Goal: Navigation & Orientation: Find specific page/section

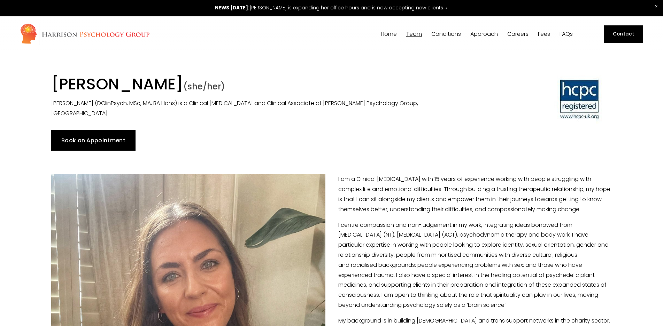
click at [0, 0] on span "[PERSON_NAME]" at bounding box center [0, 0] width 0 height 0
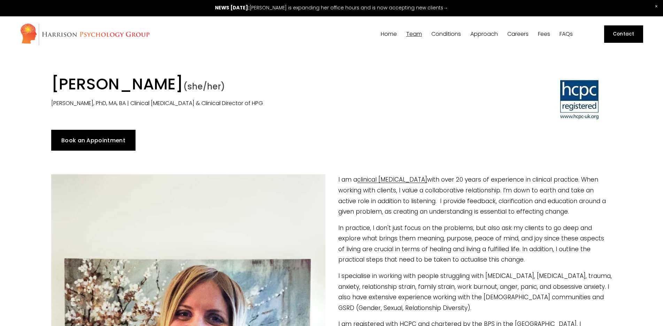
click at [0, 0] on span "[PERSON_NAME]" at bounding box center [0, 0] width 0 height 0
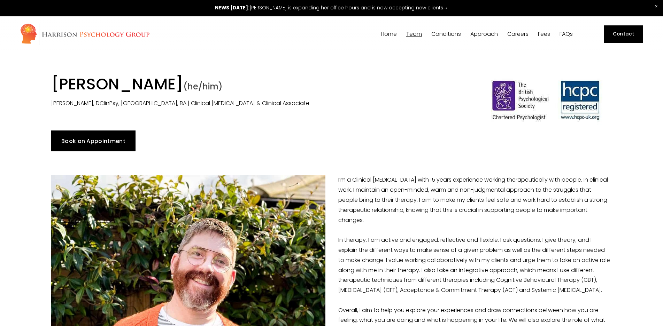
click at [0, 0] on span "[PERSON_NAME]" at bounding box center [0, 0] width 0 height 0
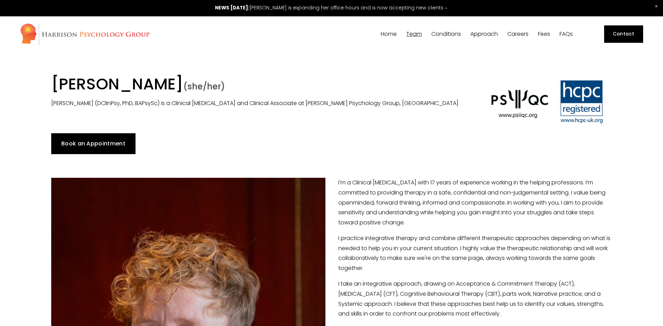
click at [0, 0] on span "[PERSON_NAME]" at bounding box center [0, 0] width 0 height 0
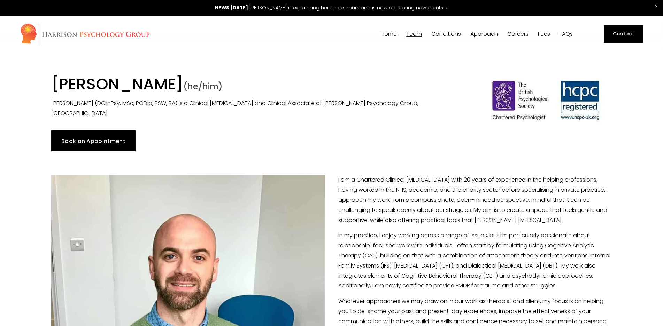
click at [0, 0] on span "[PERSON_NAME]" at bounding box center [0, 0] width 0 height 0
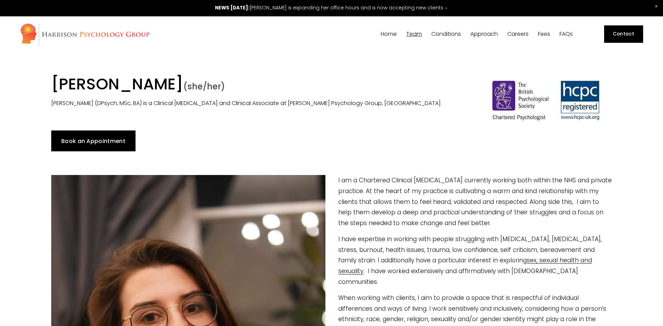
click at [0, 0] on span "[PERSON_NAME]" at bounding box center [0, 0] width 0 height 0
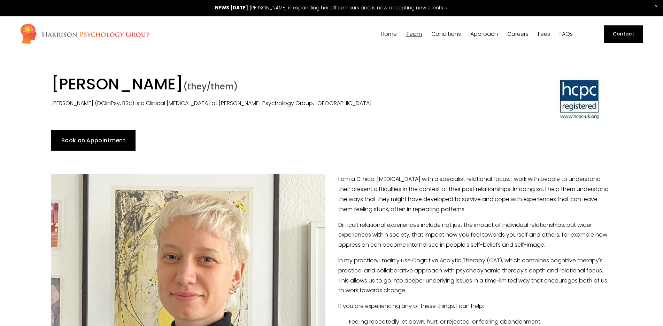
click at [0, 0] on span "Dr [PERSON_NAME]" at bounding box center [0, 0] width 0 height 0
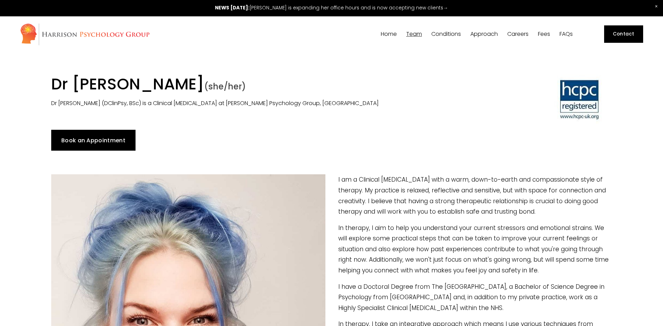
click at [0, 0] on span "[PERSON_NAME]" at bounding box center [0, 0] width 0 height 0
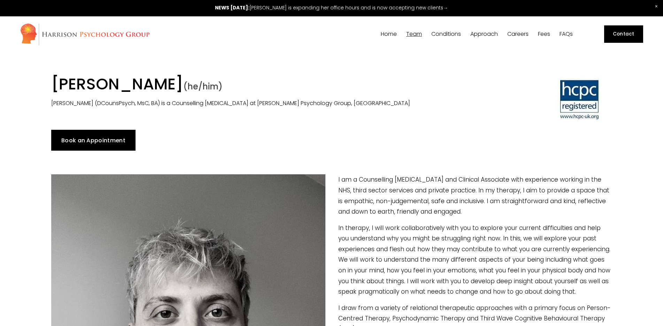
drag, startPoint x: 648, startPoint y: 296, endPoint x: 542, endPoint y: 153, distance: 178.3
click at [0, 0] on span "[PERSON_NAME]" at bounding box center [0, 0] width 0 height 0
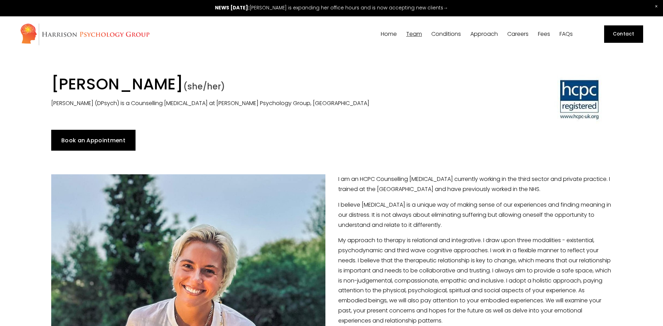
click at [0, 0] on span "[PERSON_NAME]" at bounding box center [0, 0] width 0 height 0
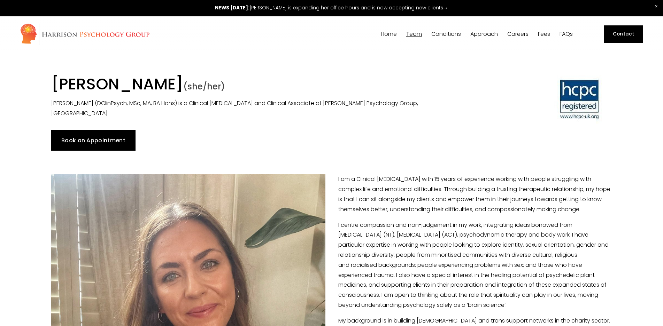
click at [0, 0] on span "[PERSON_NAME]" at bounding box center [0, 0] width 0 height 0
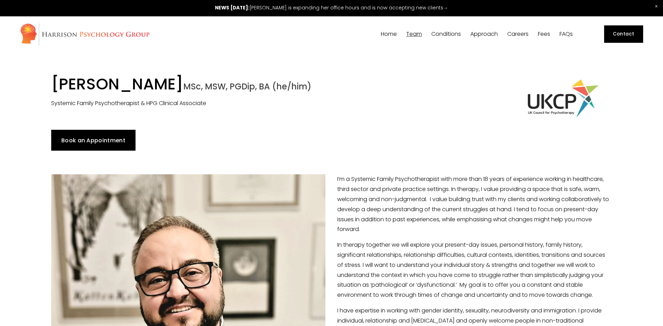
click at [0, 0] on span "[PERSON_NAME]" at bounding box center [0, 0] width 0 height 0
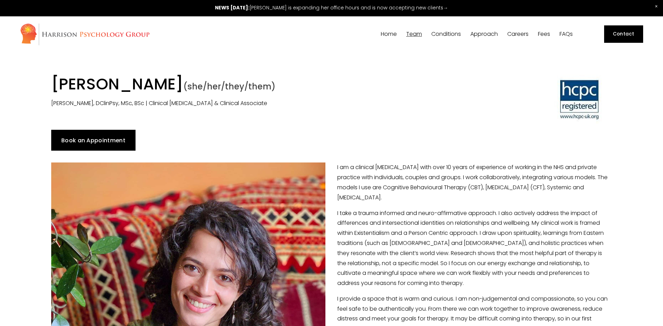
click at [0, 0] on span "Dr [PERSON_NAME]" at bounding box center [0, 0] width 0 height 0
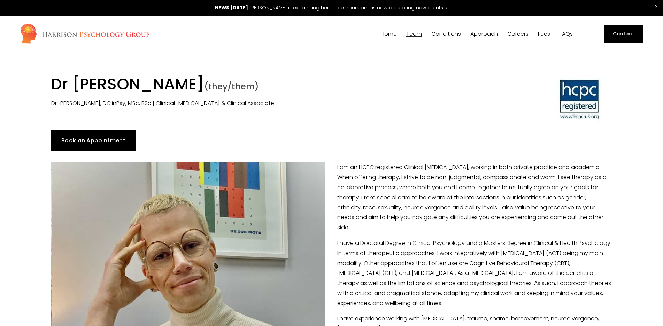
click at [0, 0] on span "[PERSON_NAME]" at bounding box center [0, 0] width 0 height 0
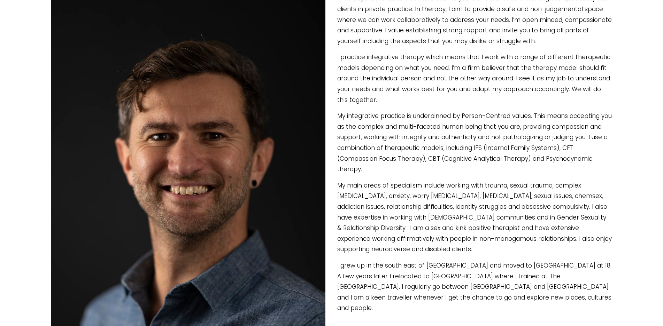
scroll to position [106, 0]
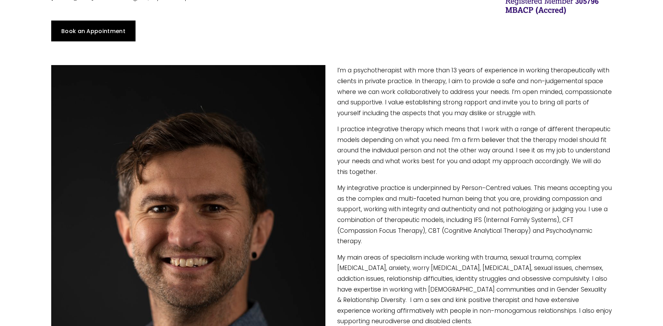
drag, startPoint x: 418, startPoint y: 241, endPoint x: 367, endPoint y: 153, distance: 102.4
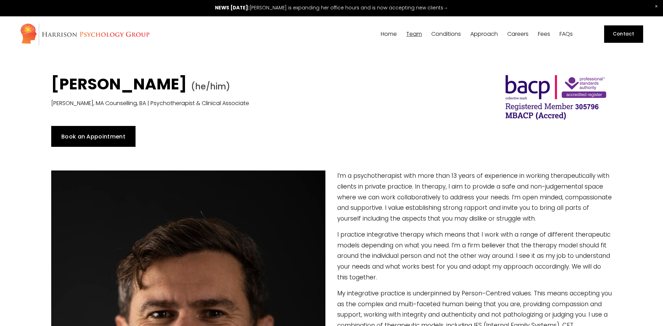
click at [0, 0] on span "[PERSON_NAME]" at bounding box center [0, 0] width 0 height 0
type input "7.05"
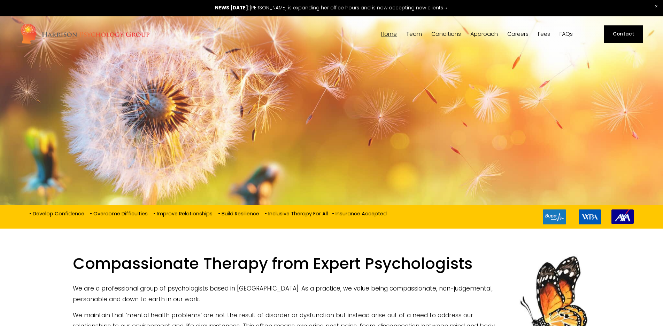
drag, startPoint x: 648, startPoint y: 290, endPoint x: 537, endPoint y: 121, distance: 202.3
click at [0, 0] on span "Sex & Intimacy Issues" at bounding box center [0, 0] width 0 height 0
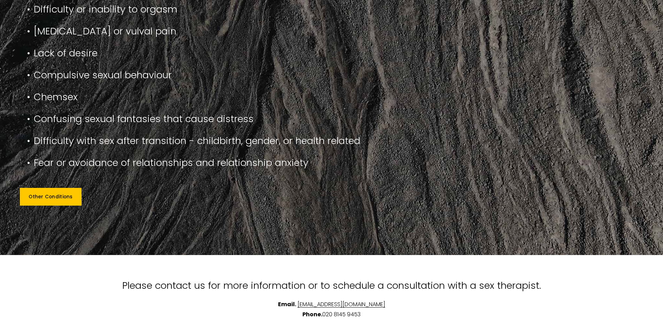
scroll to position [675, 0]
